Goal: Transaction & Acquisition: Book appointment/travel/reservation

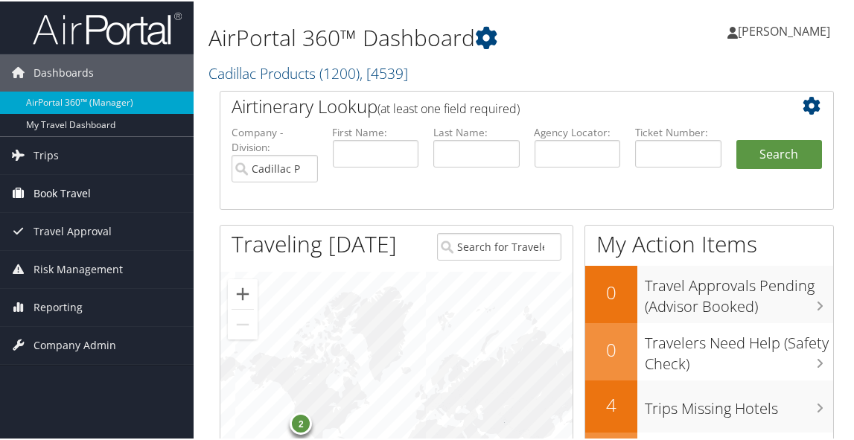
click at [63, 194] on span "Book Travel" at bounding box center [62, 191] width 57 height 37
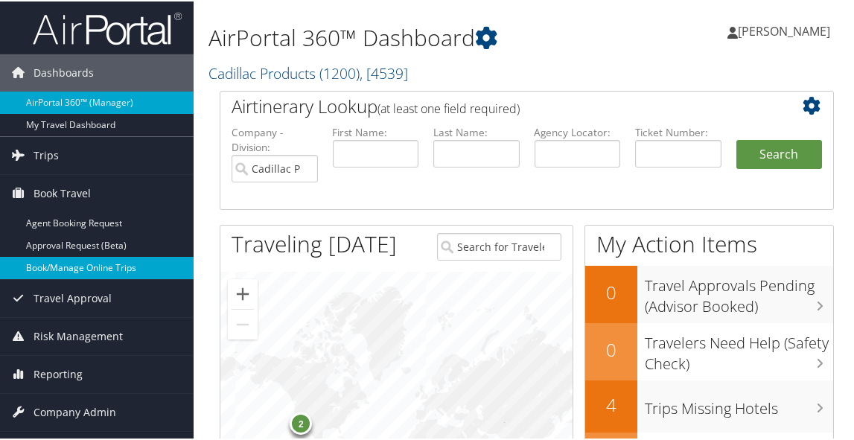
click at [57, 263] on link "Book/Manage Online Trips" at bounding box center [97, 266] width 194 height 22
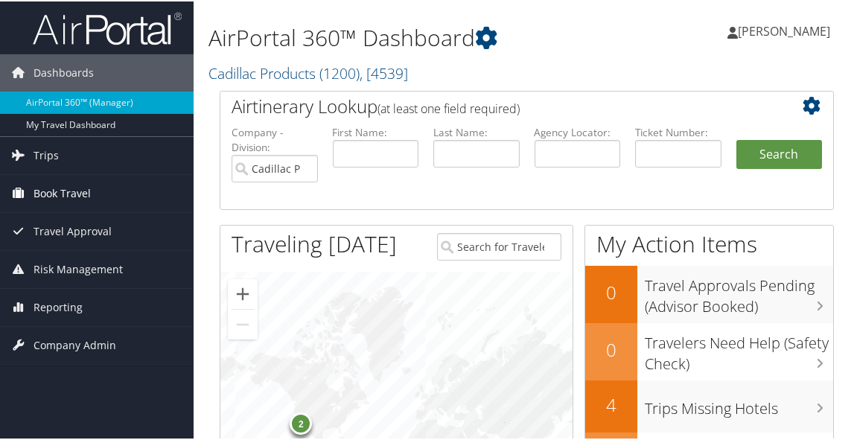
click at [54, 189] on span "Book Travel" at bounding box center [62, 191] width 57 height 37
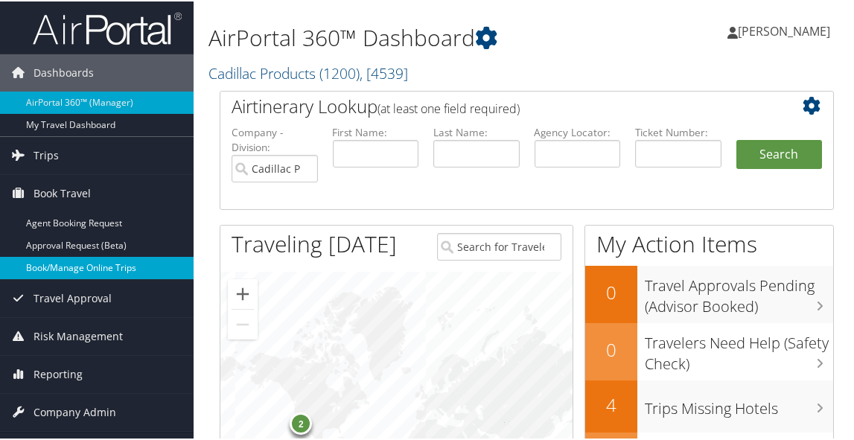
click at [55, 266] on link "Book/Manage Online Trips" at bounding box center [97, 266] width 194 height 22
